Goal: Task Accomplishment & Management: Use online tool/utility

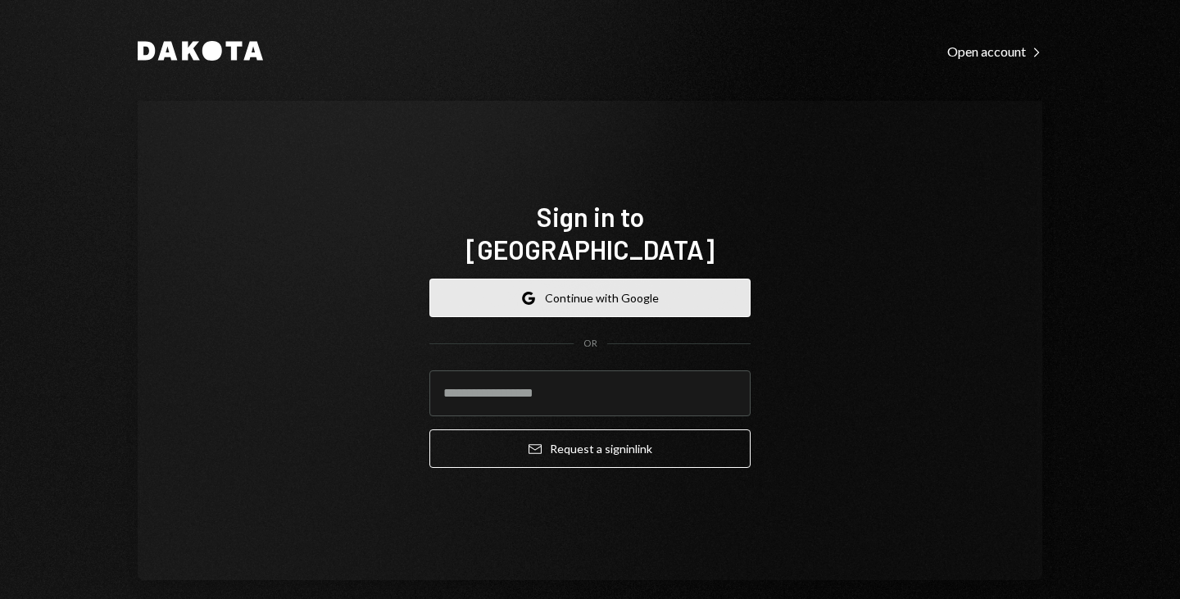
click at [605, 279] on button "Google Continue with Google" at bounding box center [589, 298] width 321 height 39
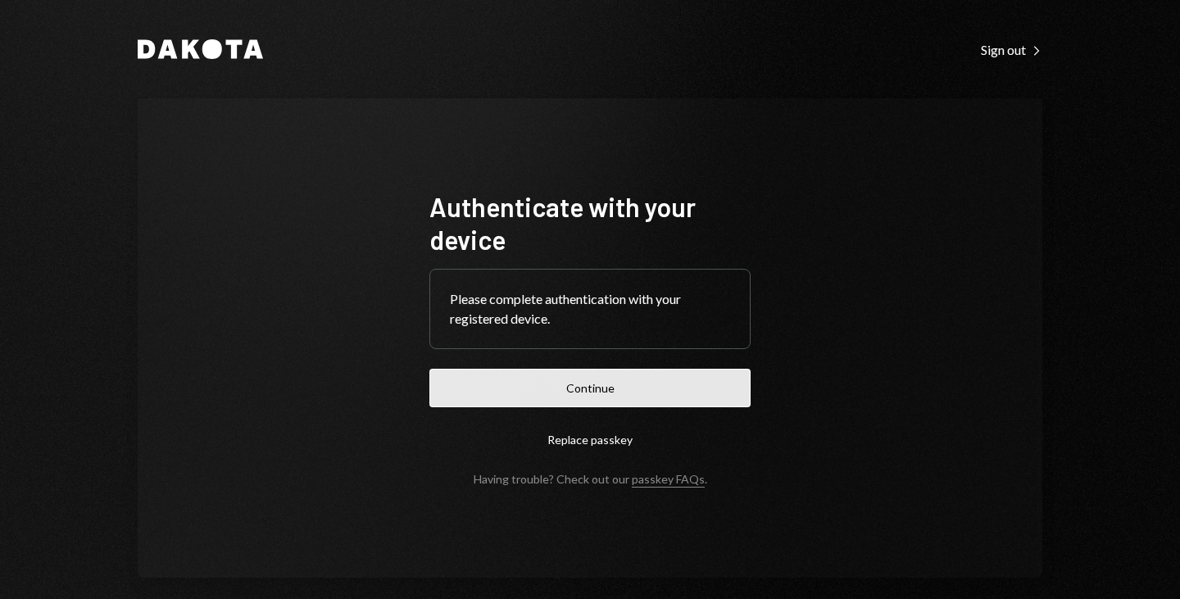
click at [621, 381] on button "Continue" at bounding box center [589, 388] width 321 height 39
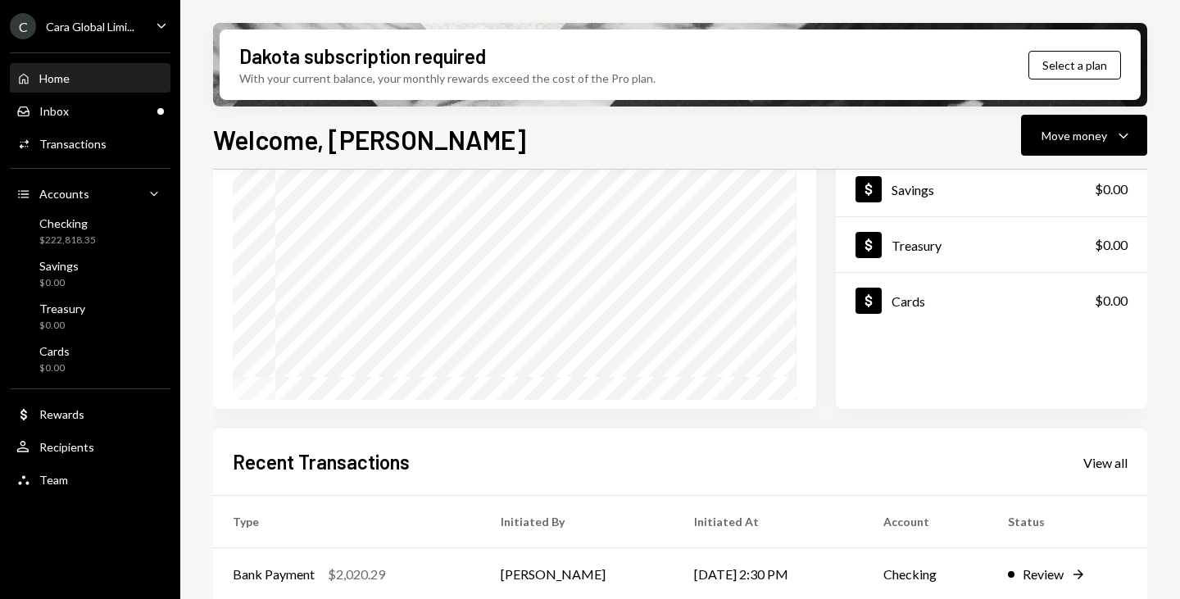
scroll to position [388, 0]
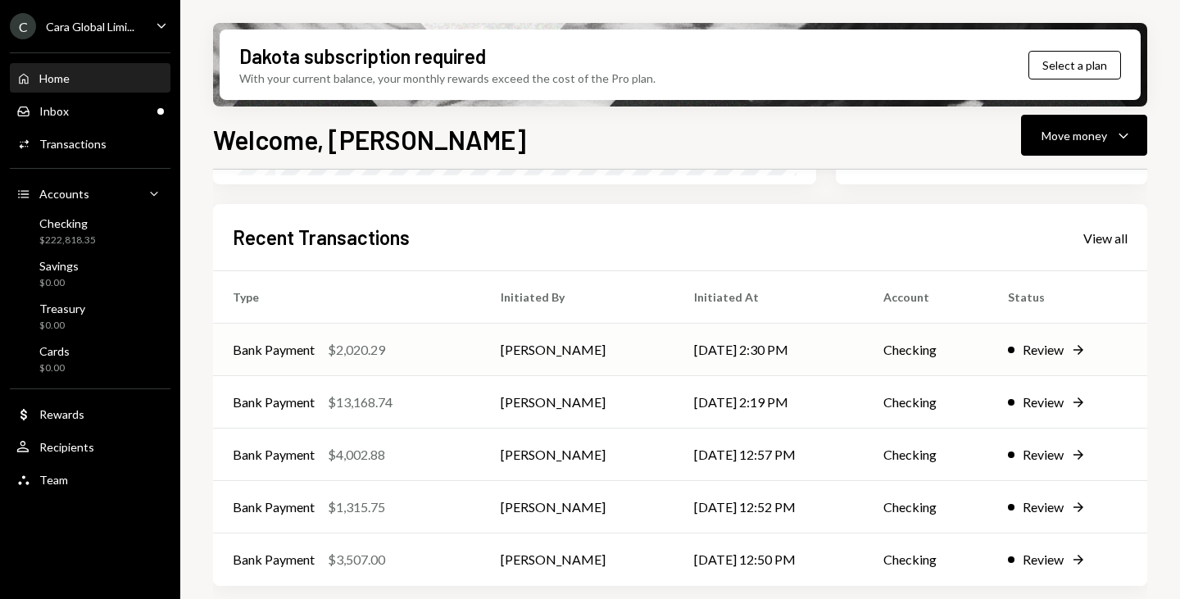
click at [1056, 351] on div "Review" at bounding box center [1043, 350] width 41 height 20
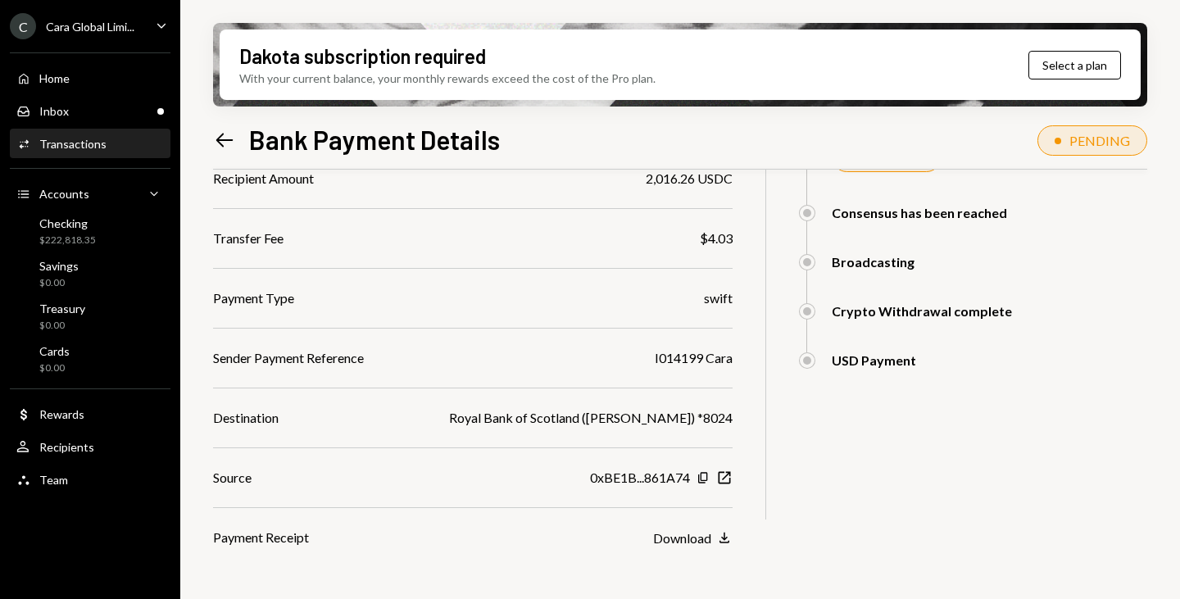
scroll to position [302, 0]
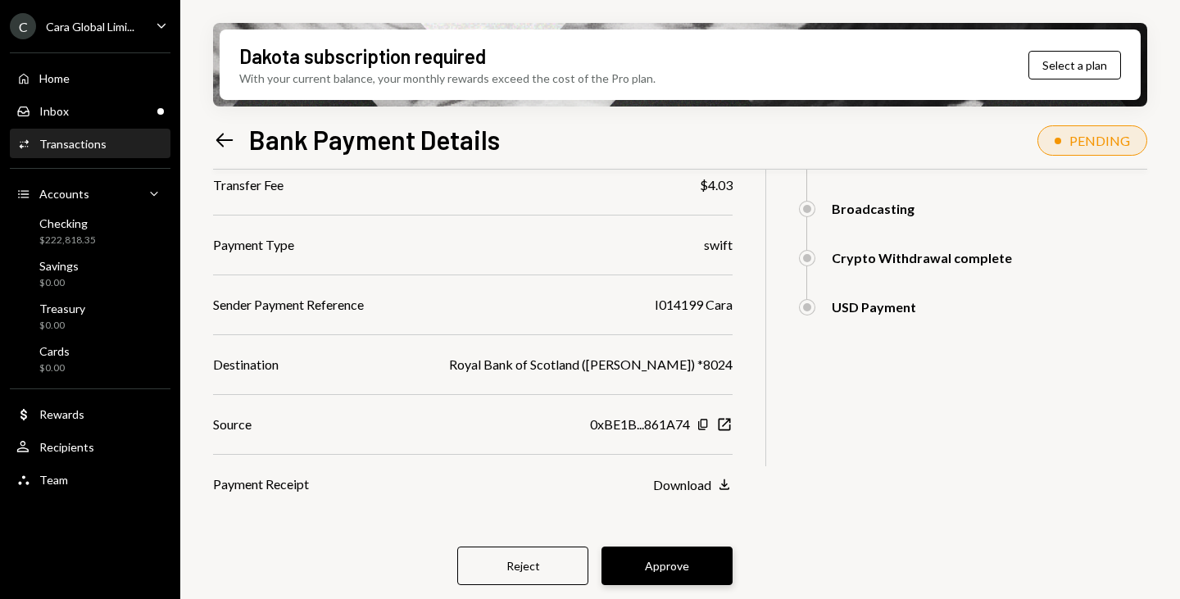
click at [672, 566] on button "Approve" at bounding box center [666, 566] width 131 height 39
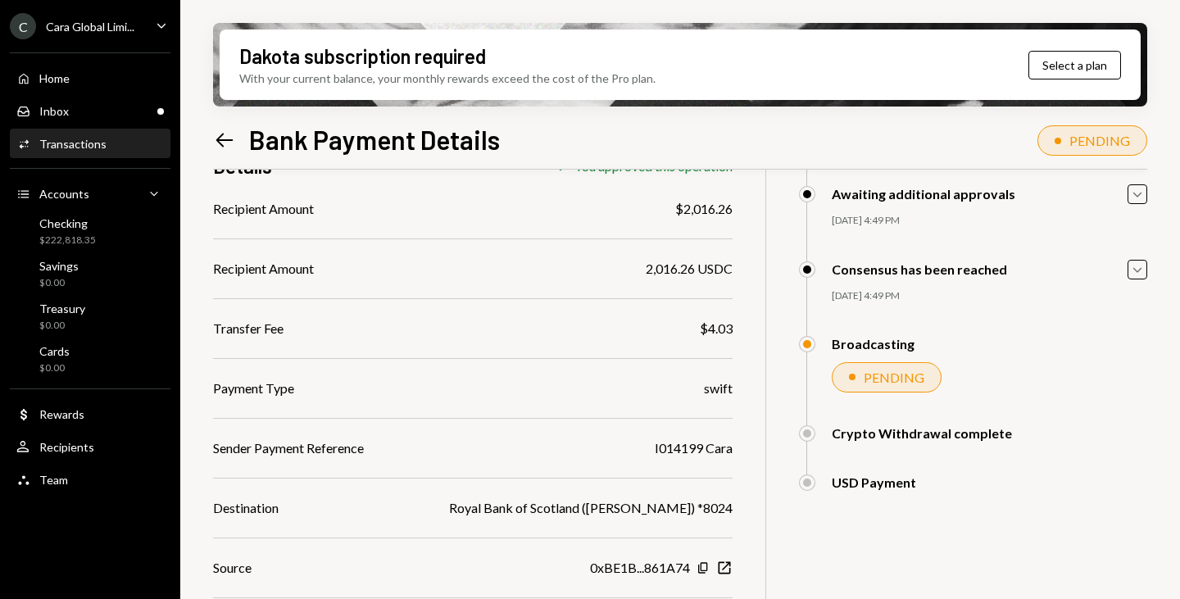
scroll to position [159, 0]
click at [224, 145] on icon "Left Arrow" at bounding box center [224, 140] width 23 height 23
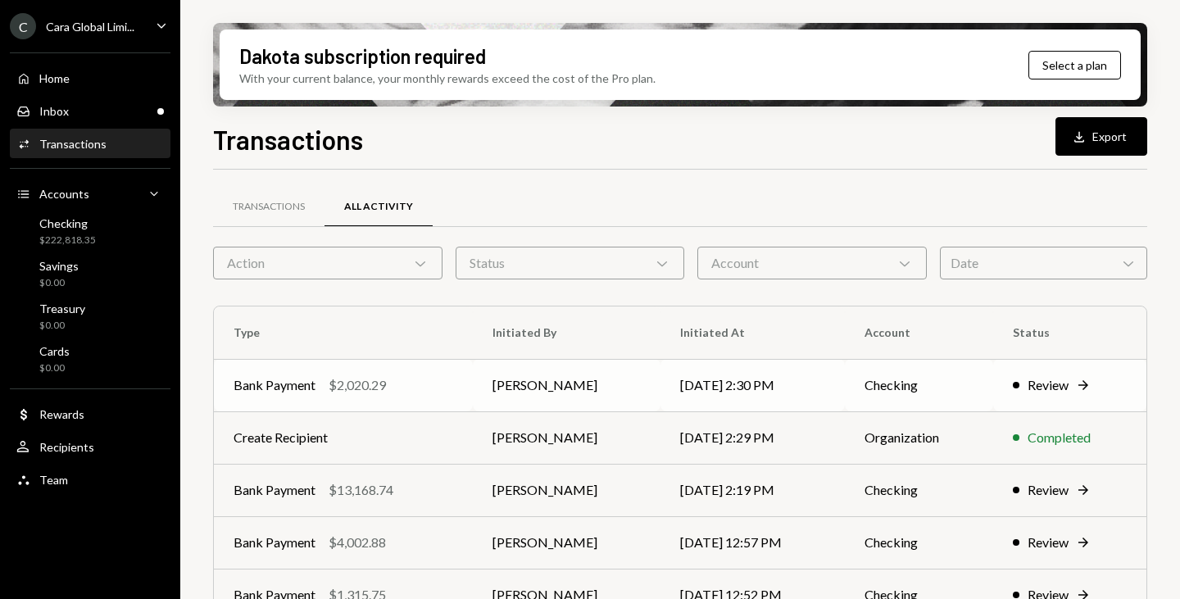
click at [1050, 388] on div "Review" at bounding box center [1048, 385] width 41 height 20
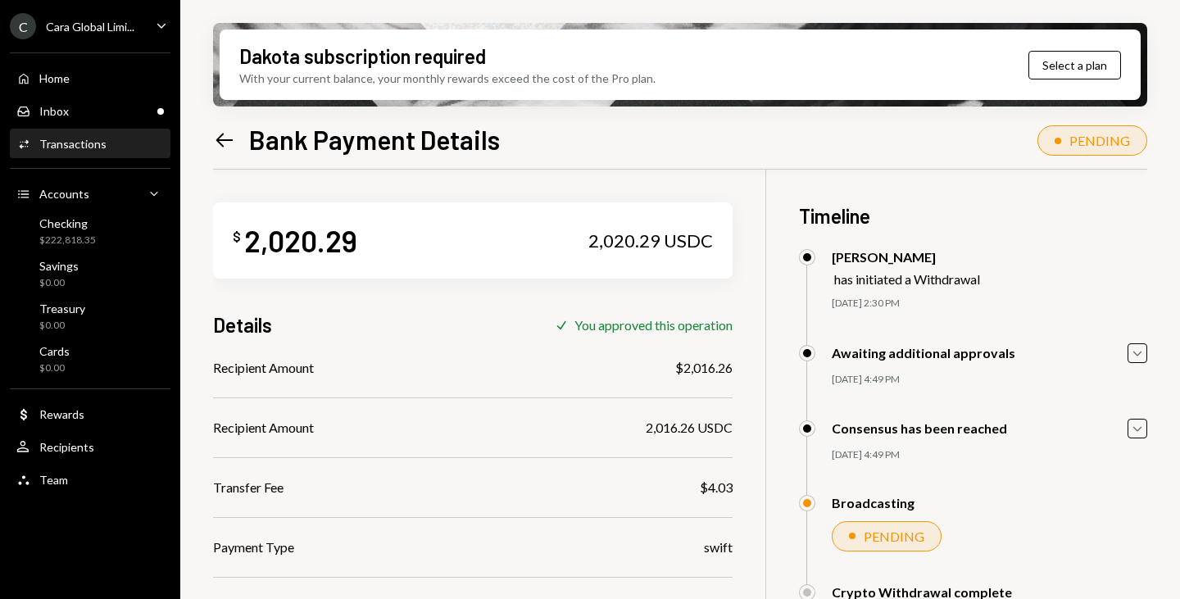
scroll to position [159, 0]
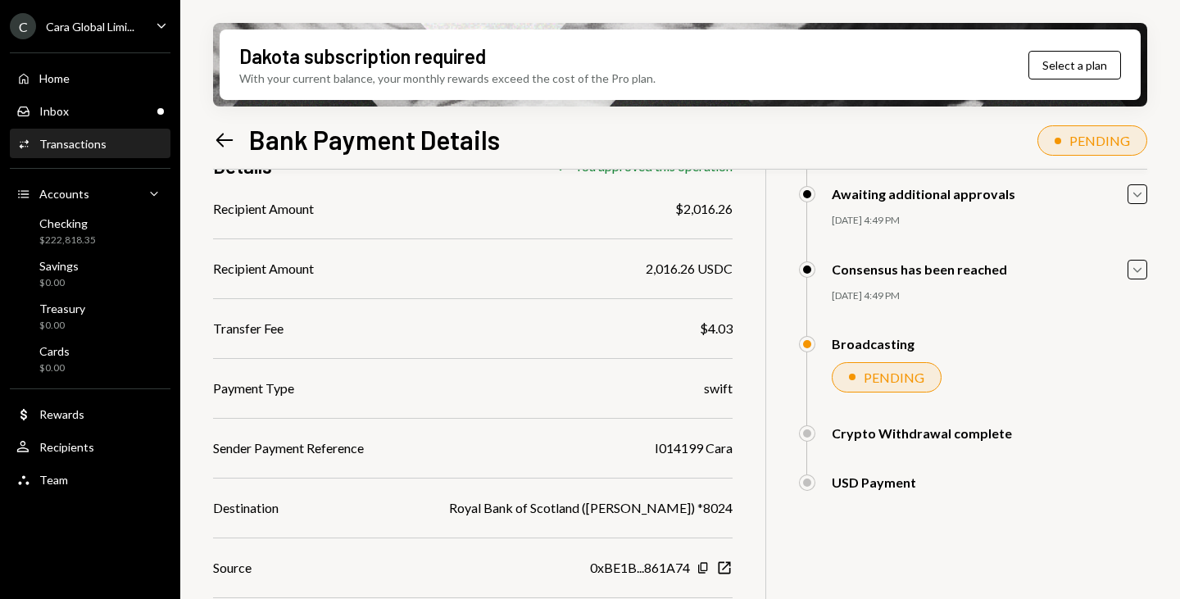
click at [227, 138] on icon "Left Arrow" at bounding box center [224, 140] width 23 height 23
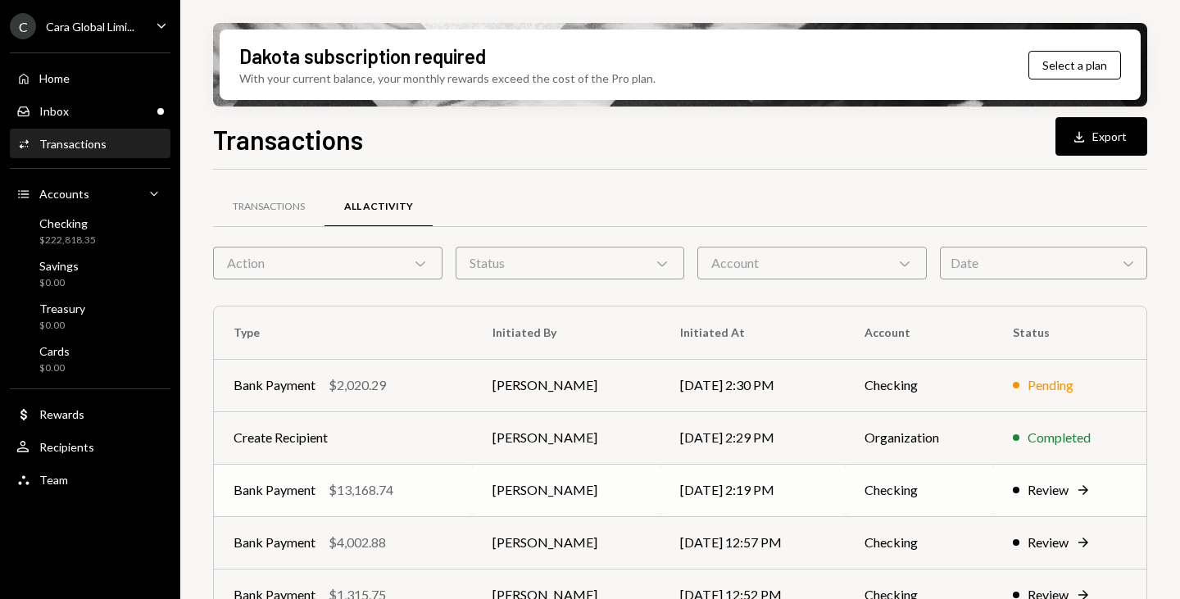
click at [1037, 485] on div "Review" at bounding box center [1048, 490] width 41 height 20
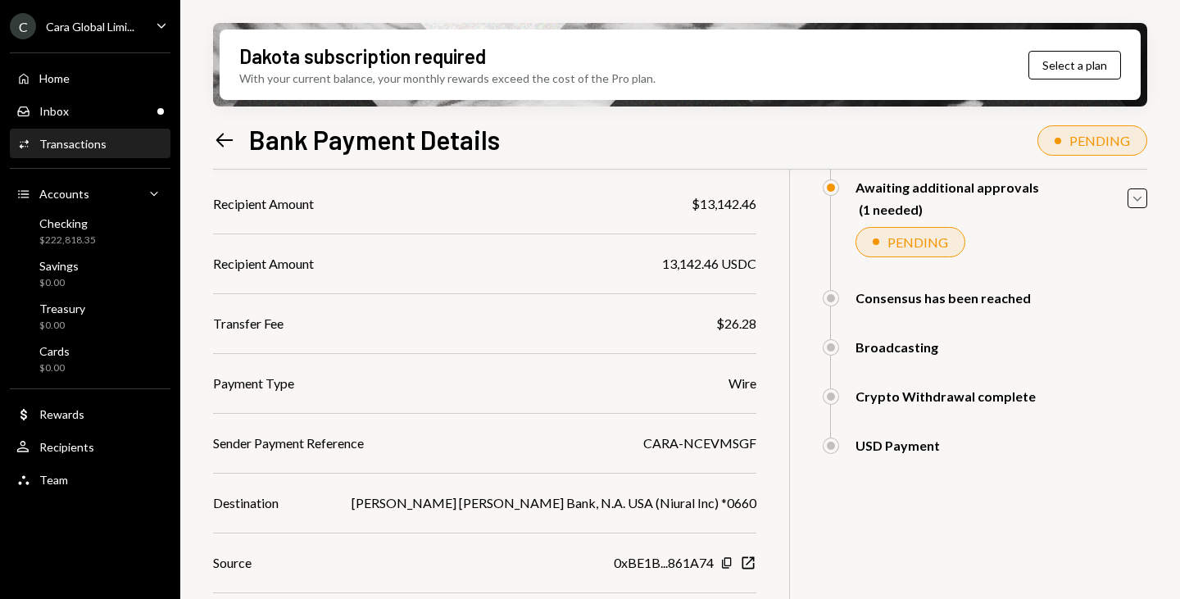
scroll to position [302, 0]
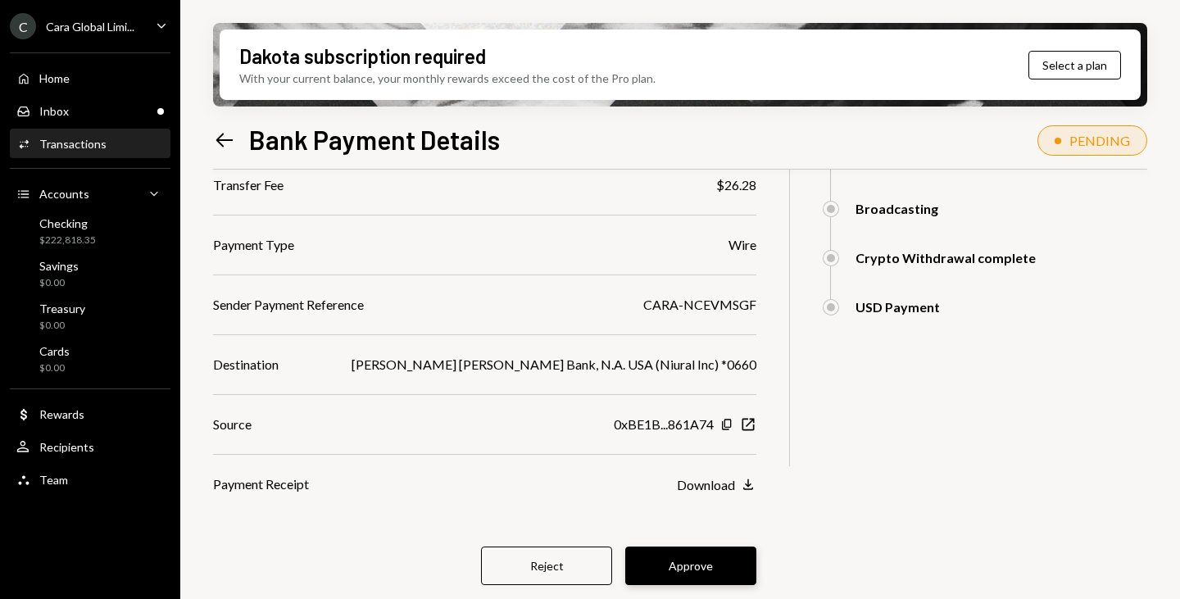
click at [667, 565] on button "Approve" at bounding box center [690, 566] width 131 height 39
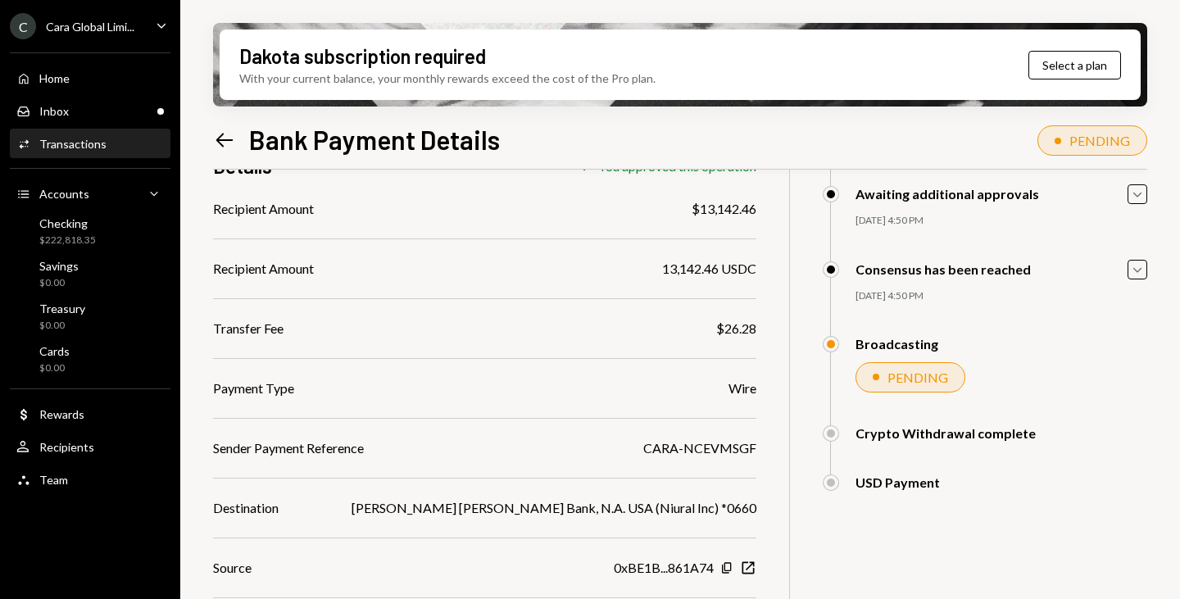
scroll to position [0, 0]
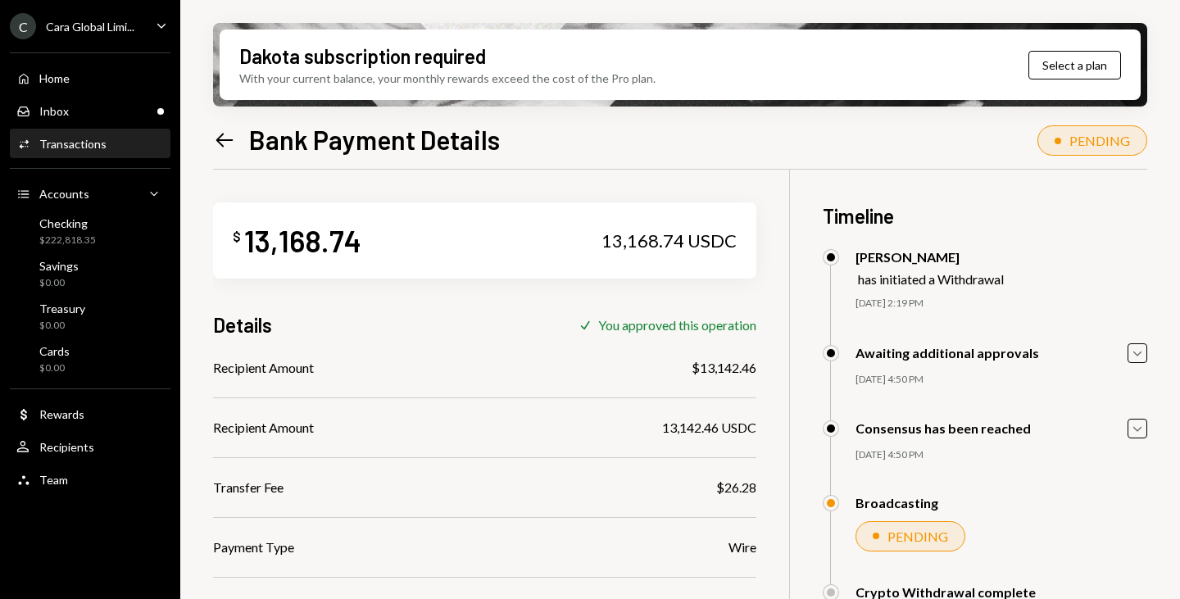
click at [217, 138] on icon "Left Arrow" at bounding box center [224, 140] width 23 height 23
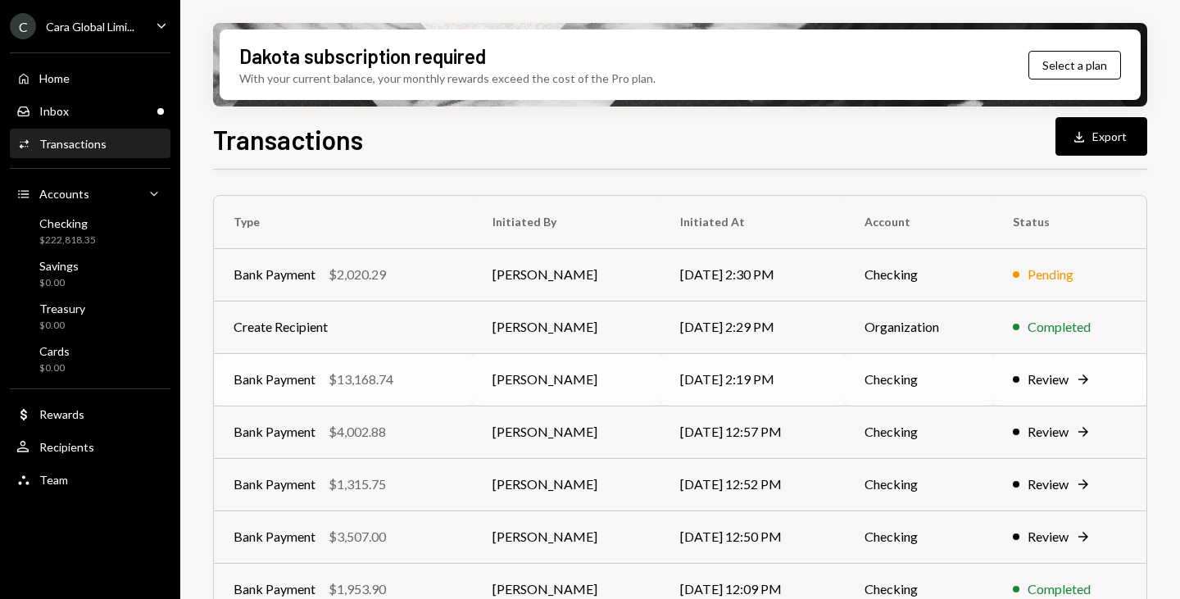
scroll to position [164, 0]
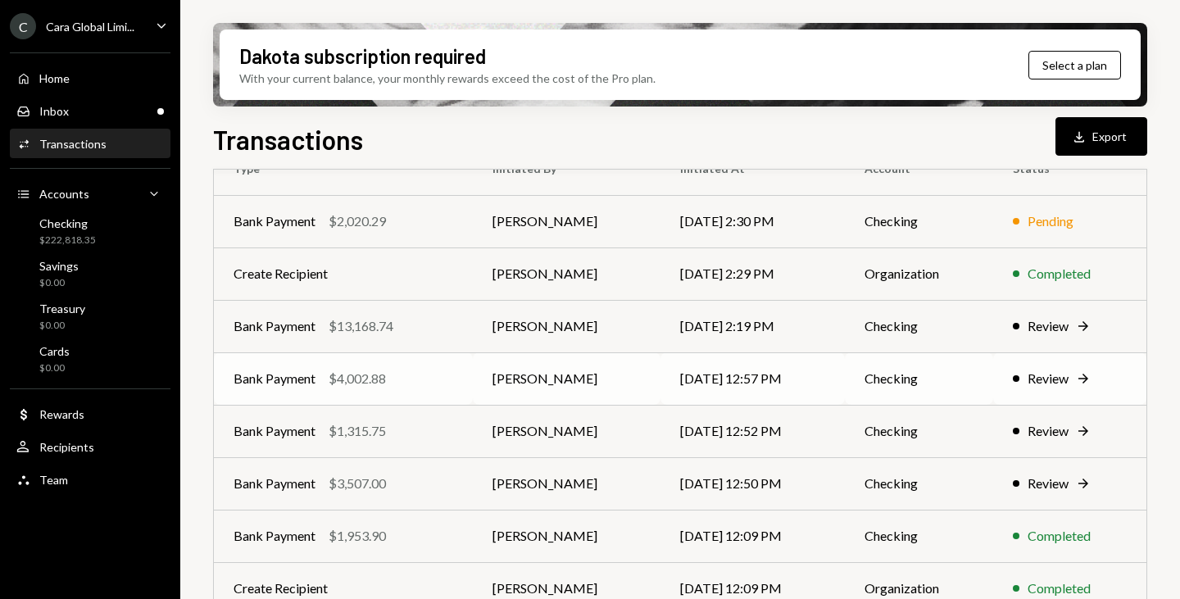
click at [1042, 382] on div "Review" at bounding box center [1048, 379] width 41 height 20
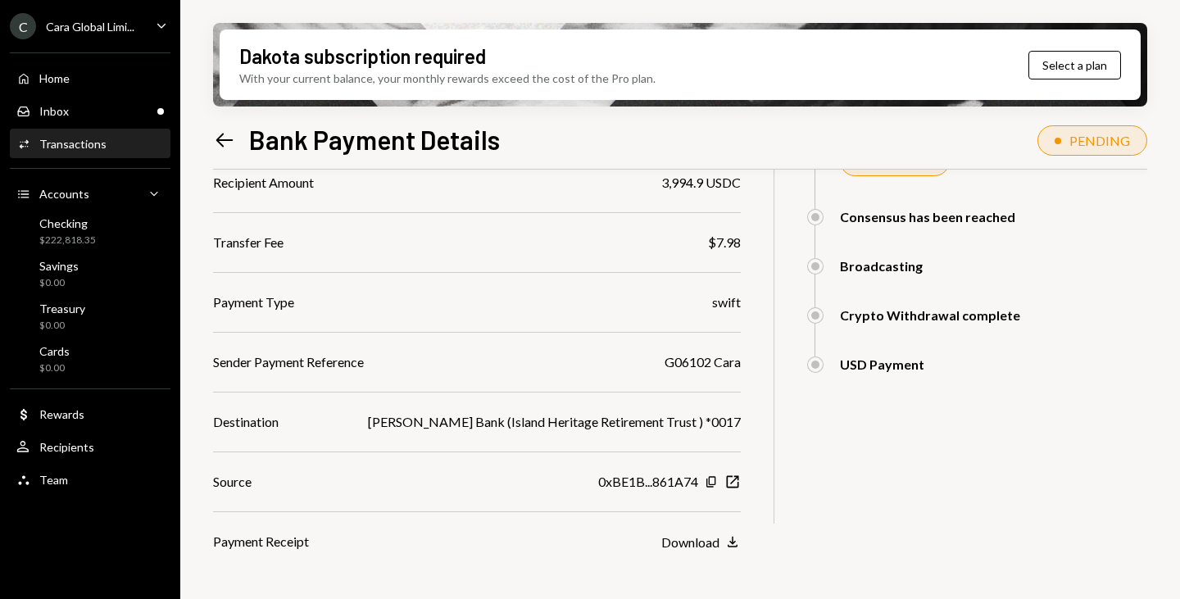
scroll to position [302, 0]
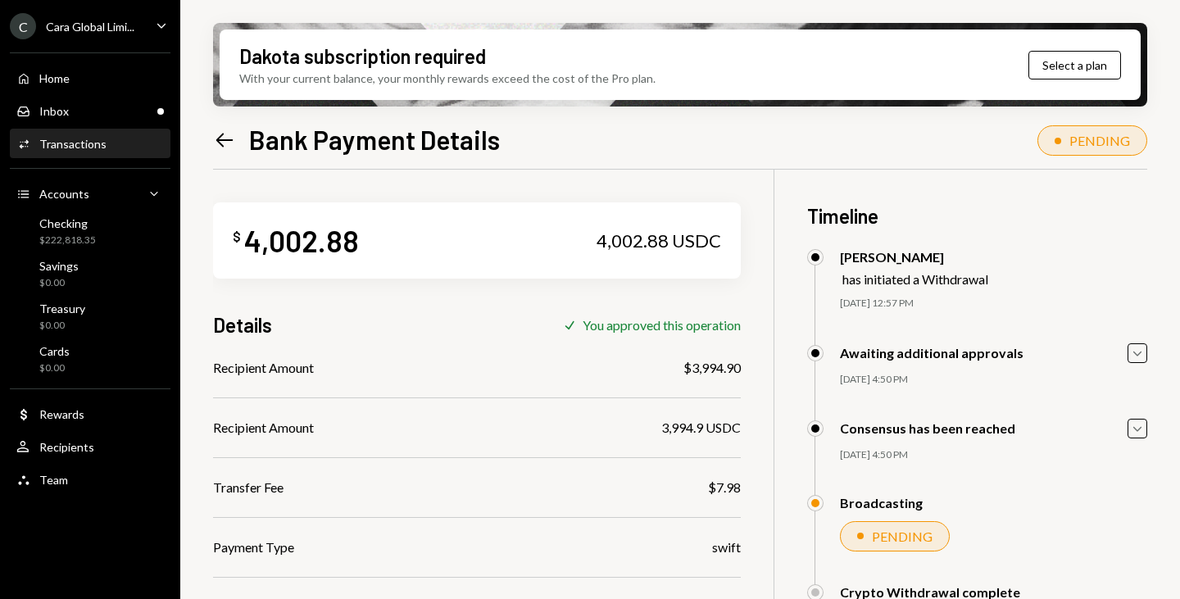
click at [221, 145] on icon at bounding box center [224, 140] width 17 height 14
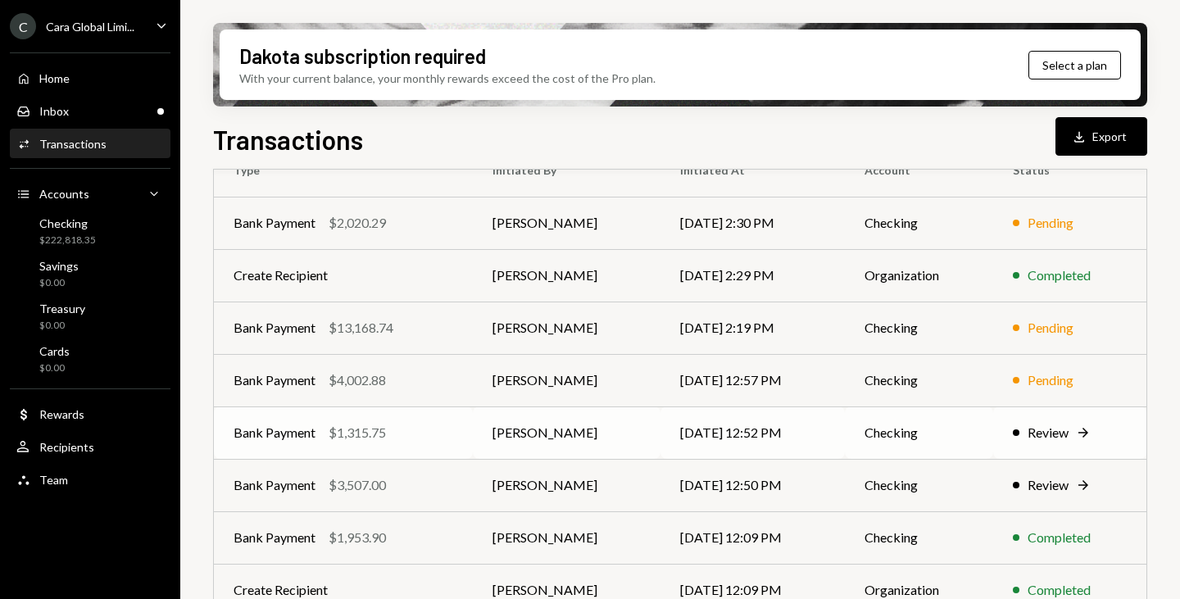
scroll to position [164, 0]
click at [1040, 430] on div "Review" at bounding box center [1048, 431] width 41 height 20
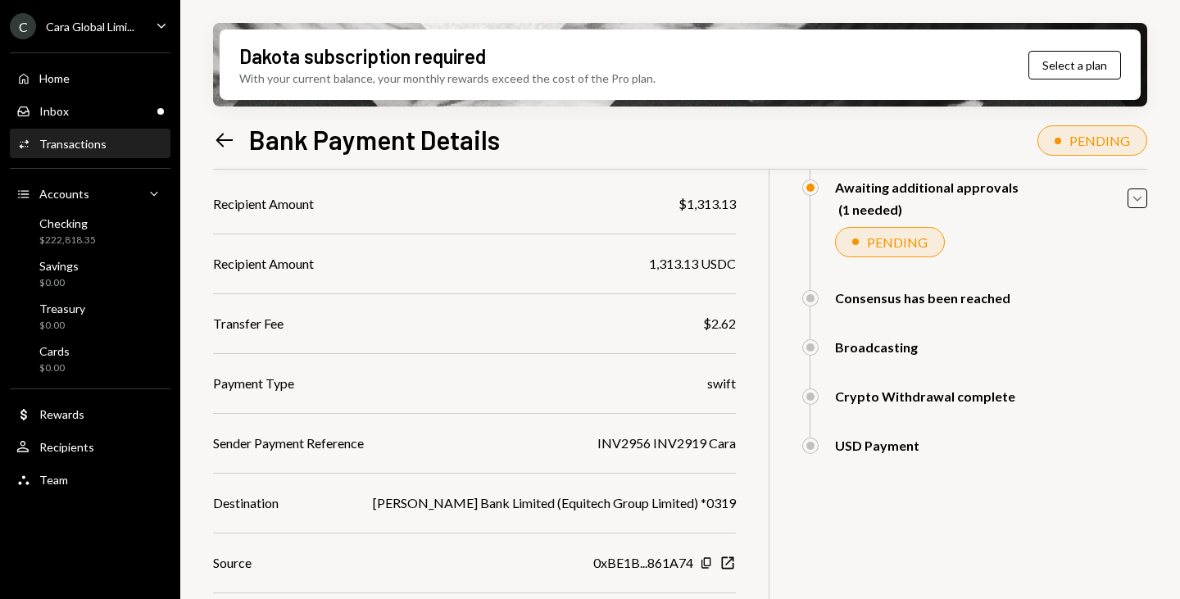
scroll to position [302, 0]
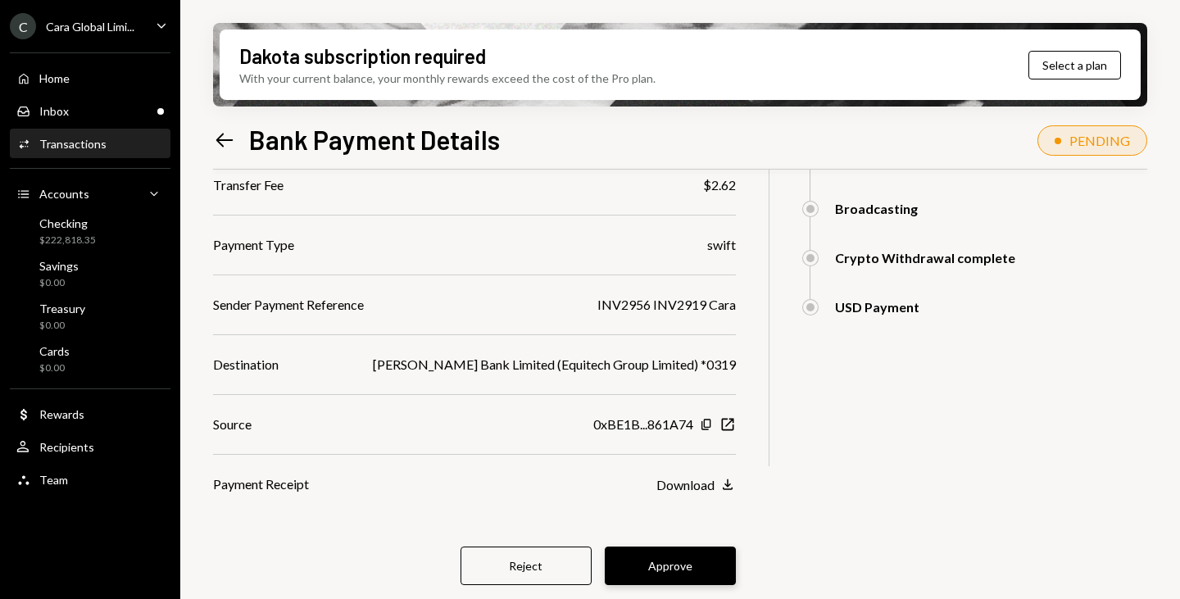
click at [668, 567] on button "Approve" at bounding box center [670, 566] width 131 height 39
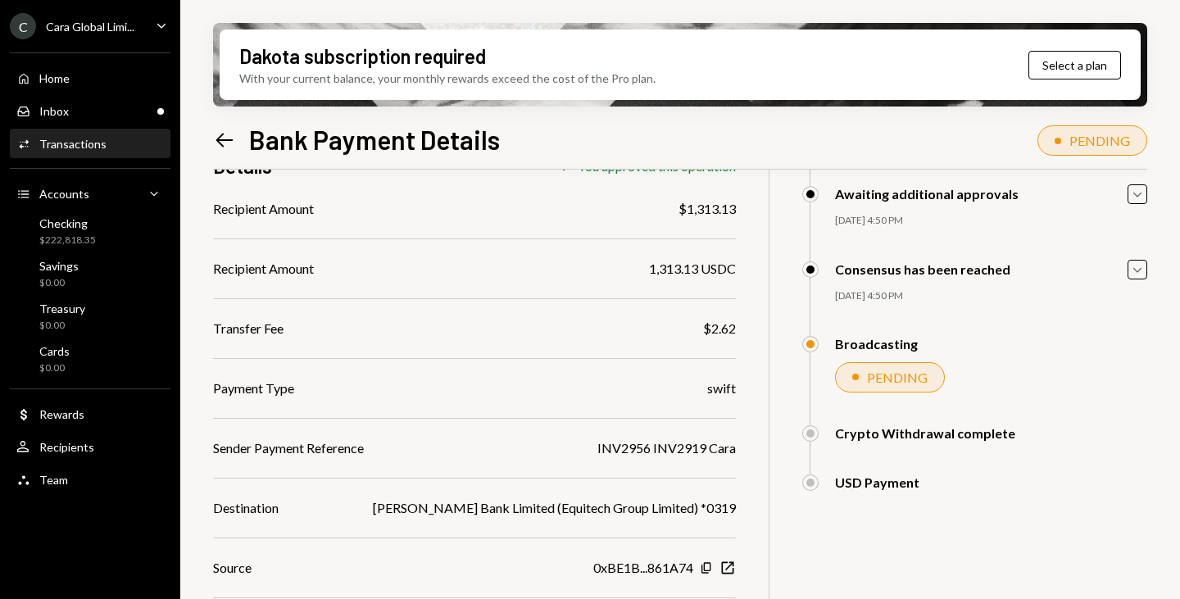
scroll to position [0, 0]
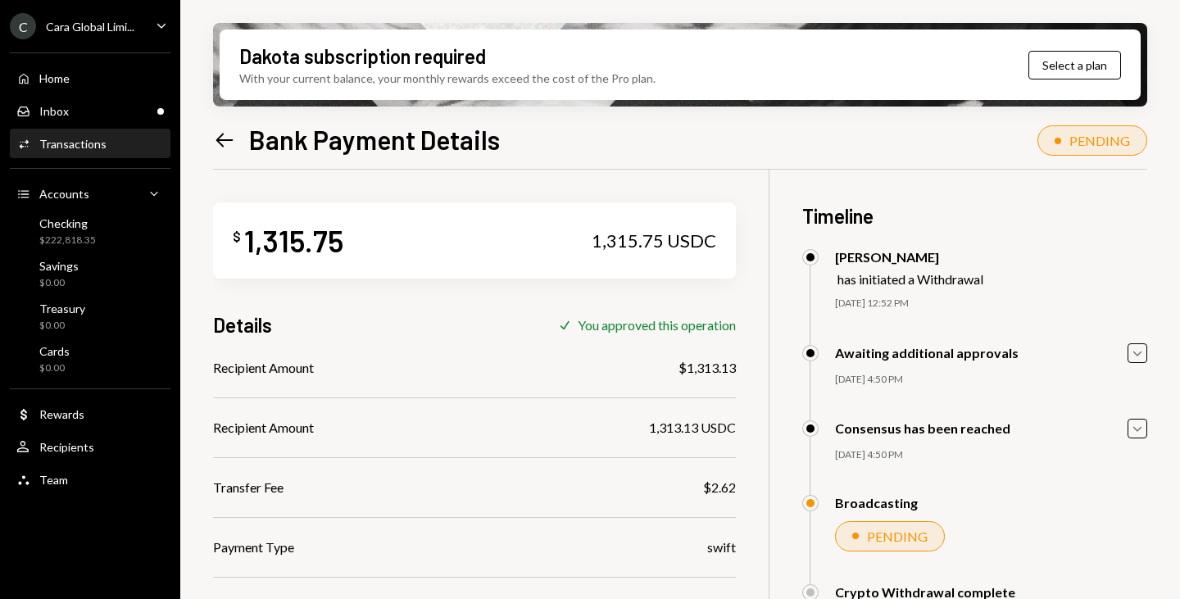
click at [226, 143] on icon "Left Arrow" at bounding box center [224, 140] width 23 height 23
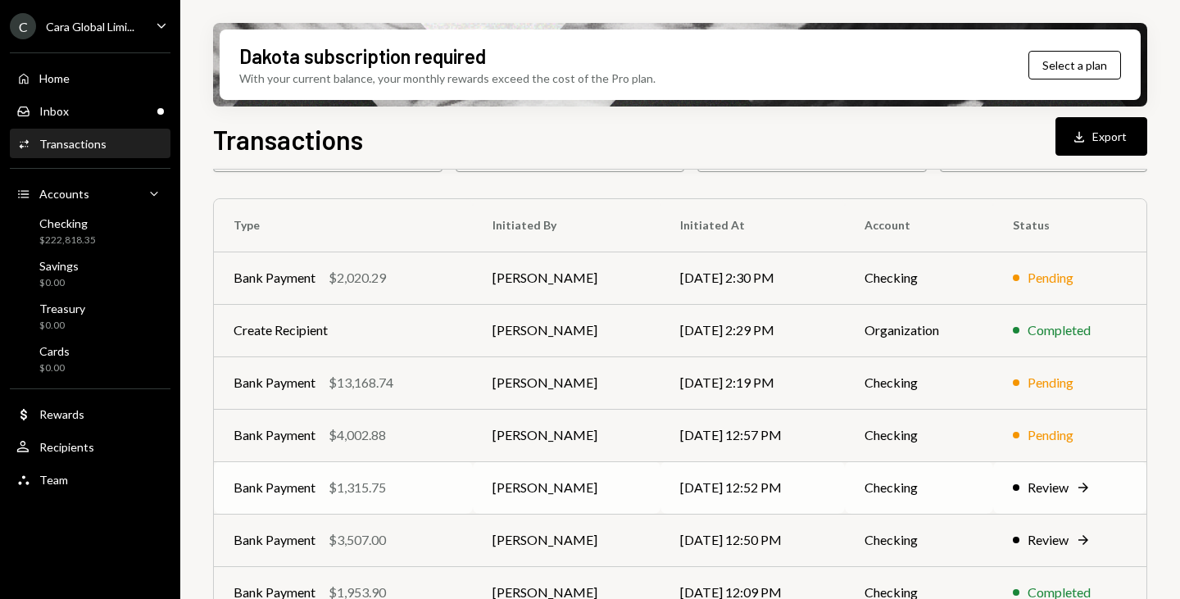
scroll to position [164, 0]
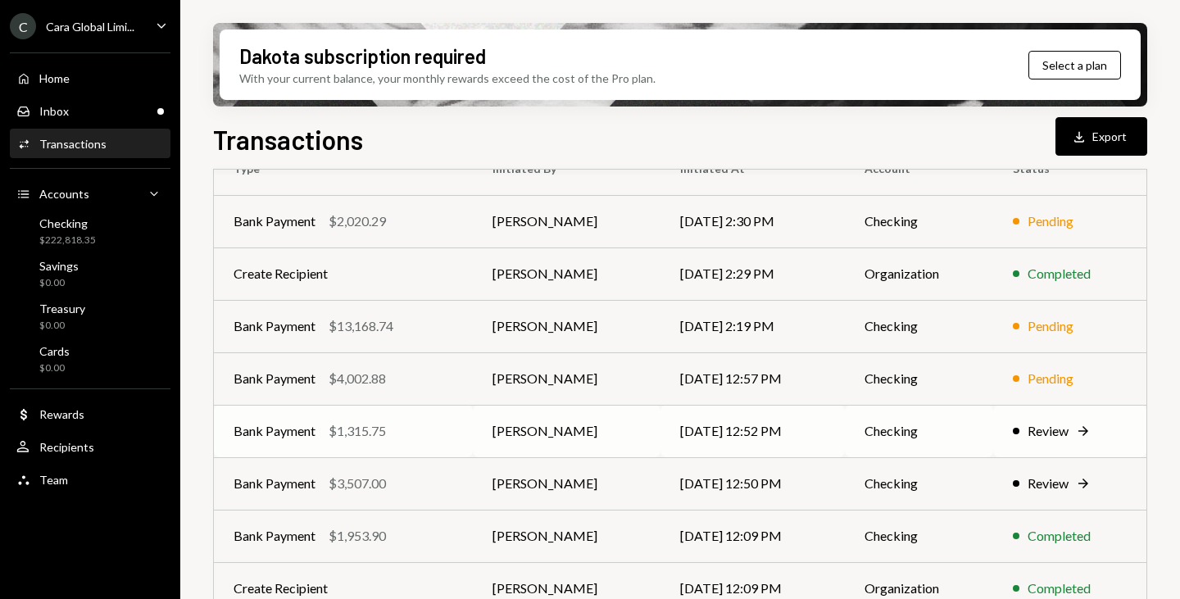
click at [1053, 435] on div "Review" at bounding box center [1048, 431] width 41 height 20
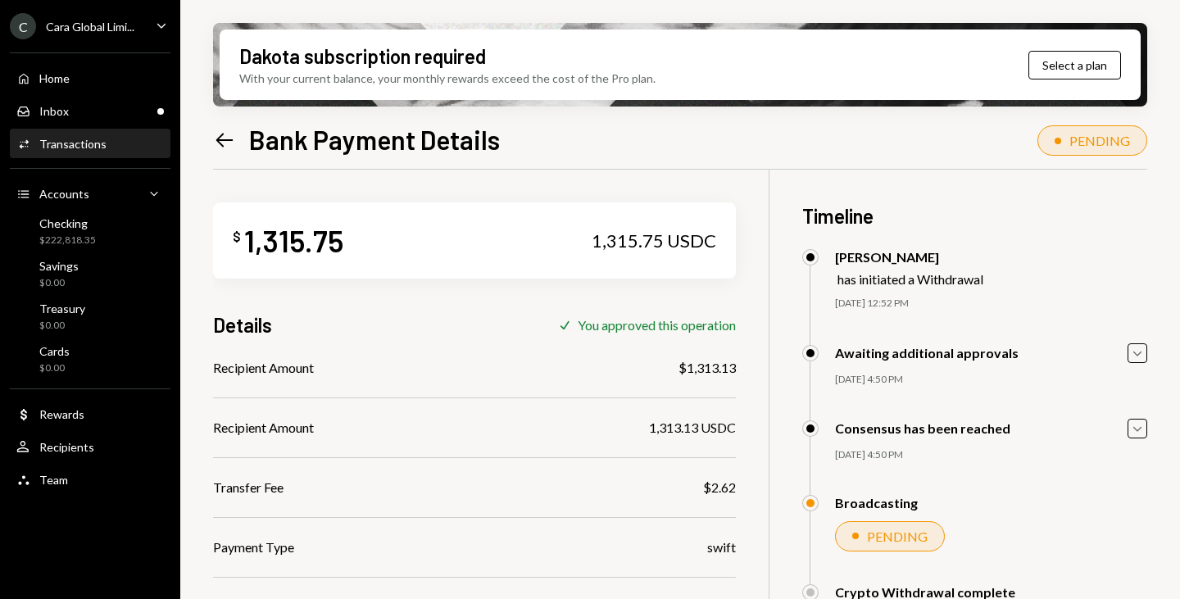
click at [224, 144] on icon "Left Arrow" at bounding box center [224, 140] width 23 height 23
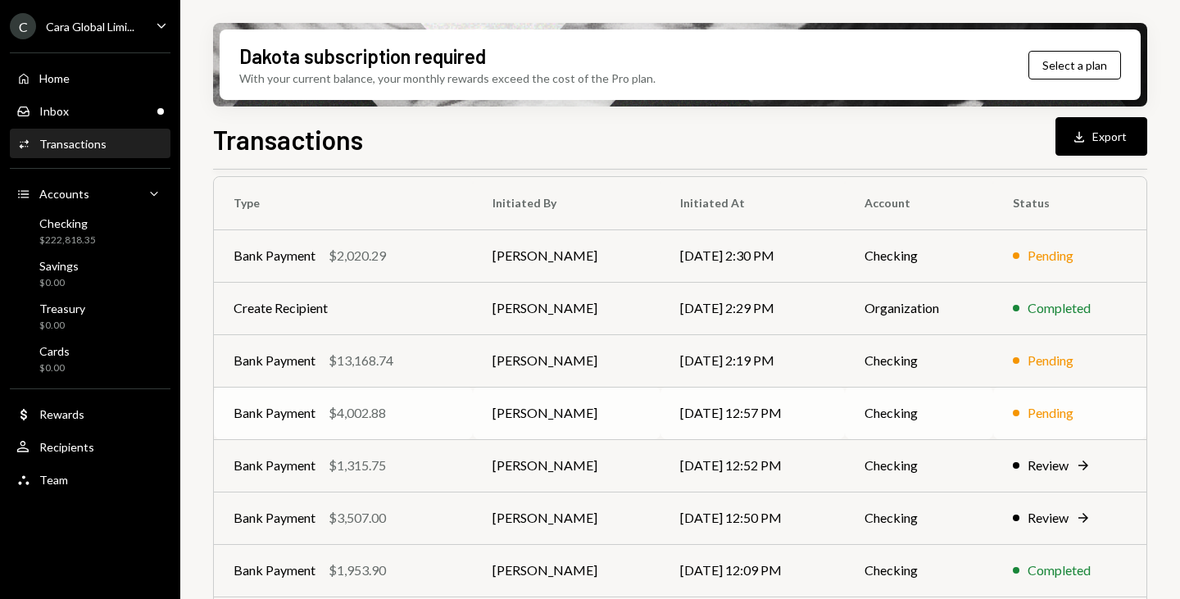
scroll to position [164, 0]
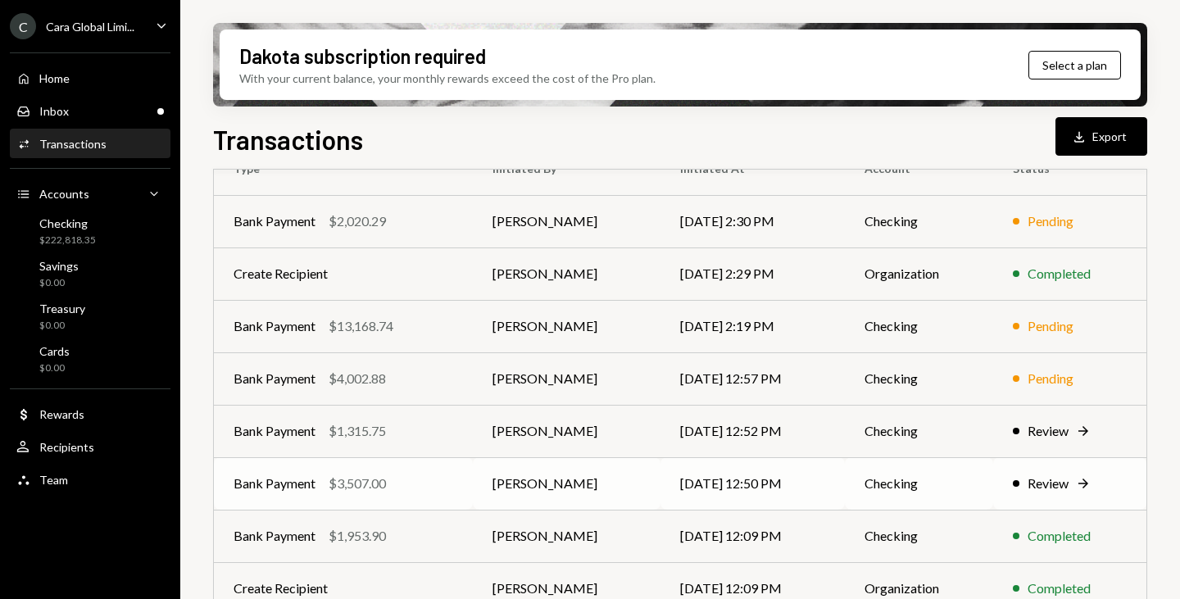
click at [1048, 484] on div "Review" at bounding box center [1048, 484] width 41 height 20
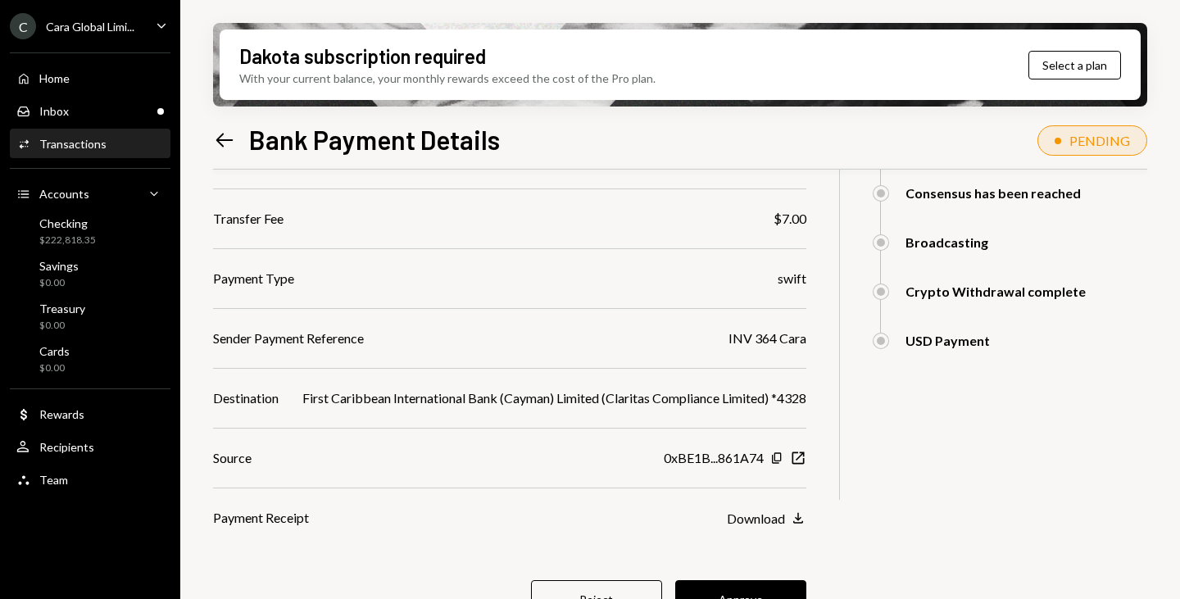
scroll to position [302, 0]
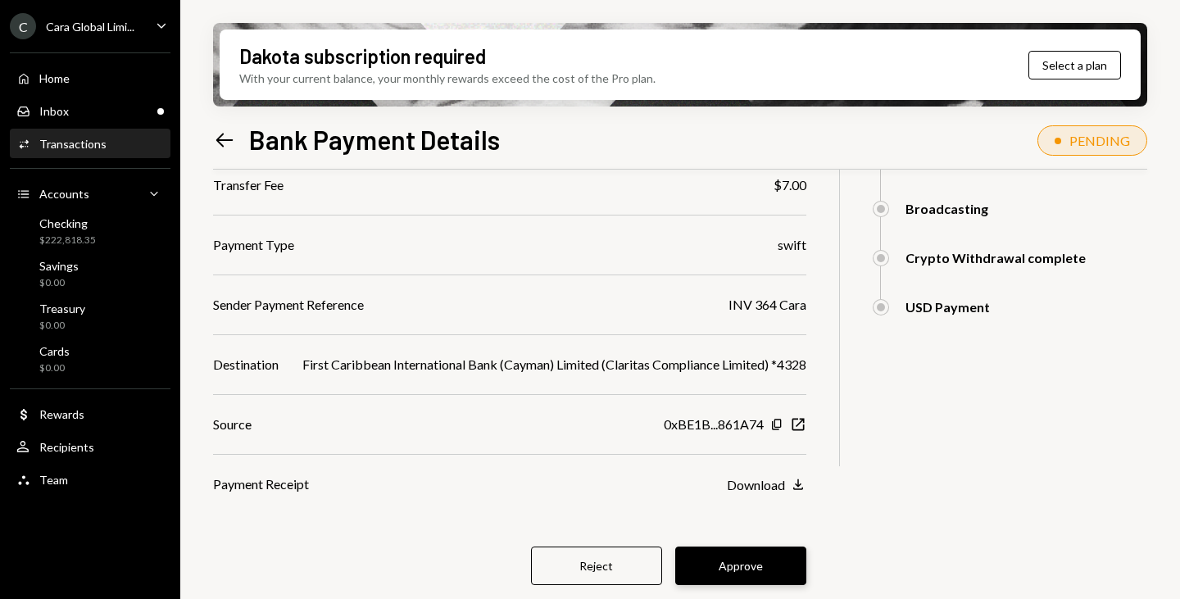
click at [760, 556] on button "Approve" at bounding box center [740, 566] width 131 height 39
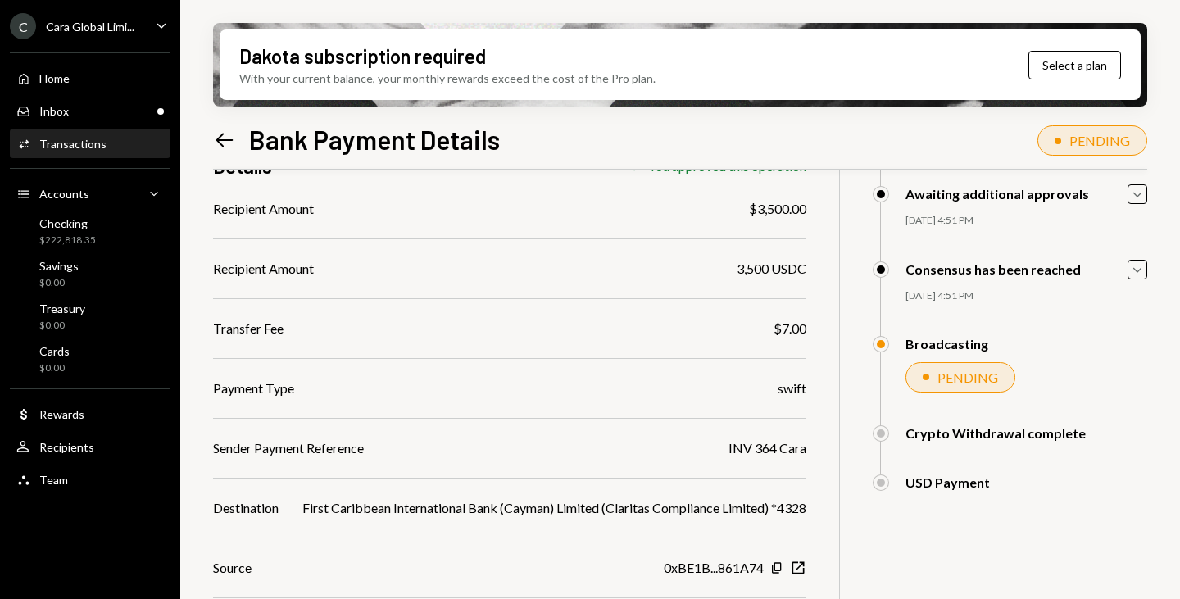
click at [220, 138] on icon "Left Arrow" at bounding box center [224, 140] width 23 height 23
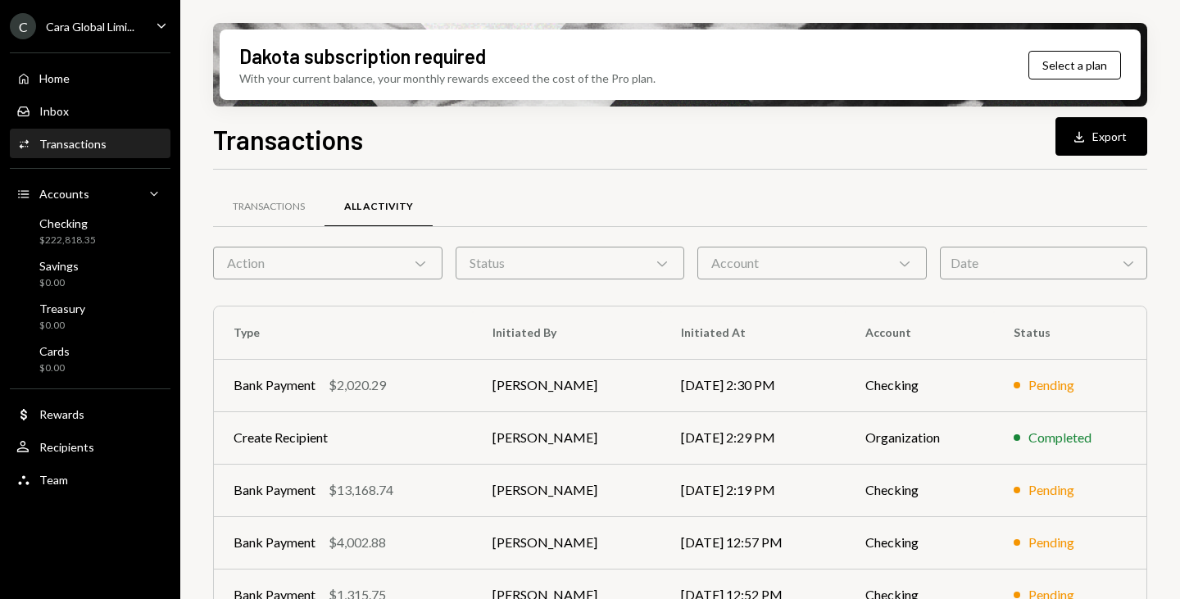
click at [152, 28] on icon "Caret Down" at bounding box center [161, 25] width 18 height 18
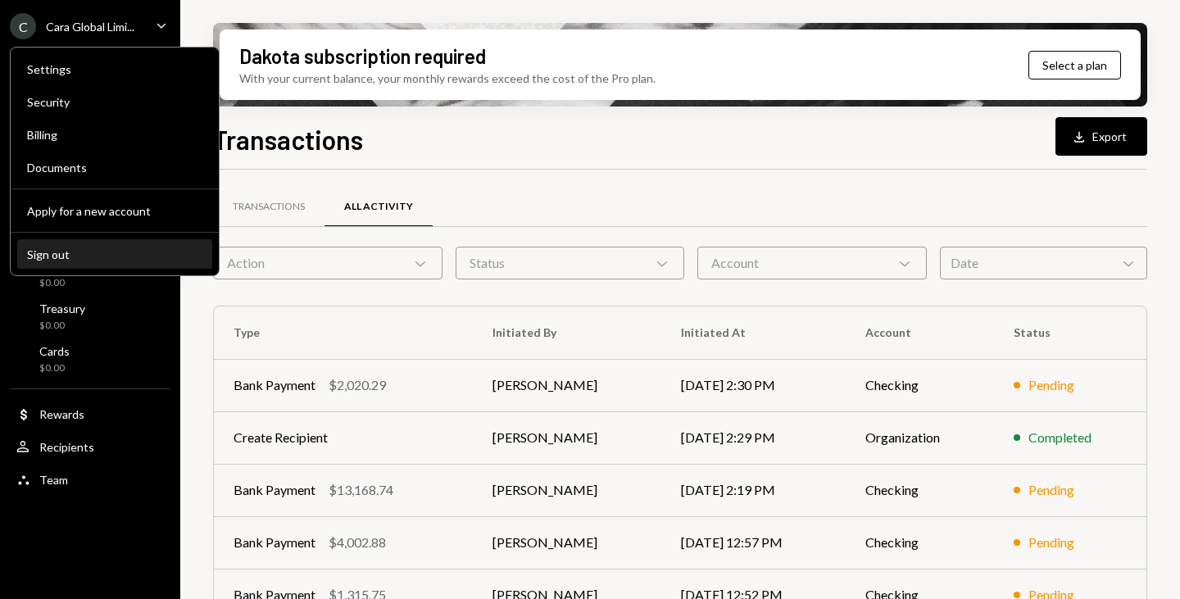
click at [58, 256] on div "Sign out" at bounding box center [114, 254] width 175 height 14
